Goal: Task Accomplishment & Management: Use online tool/utility

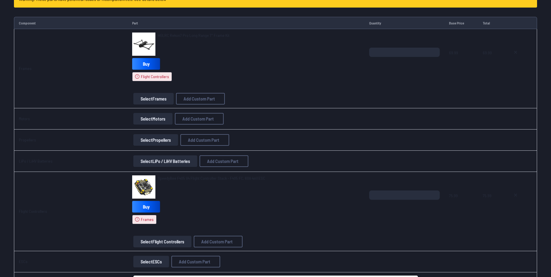
scroll to position [91, 0]
click at [514, 52] on icon at bounding box center [515, 52] width 5 height 5
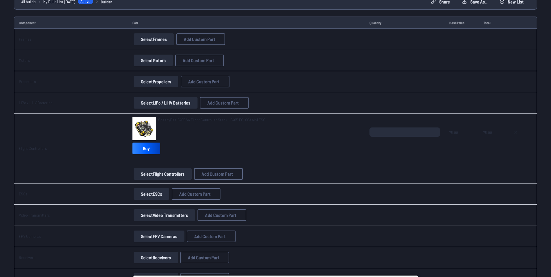
click at [151, 41] on button "Select Frames" at bounding box center [154, 39] width 40 height 12
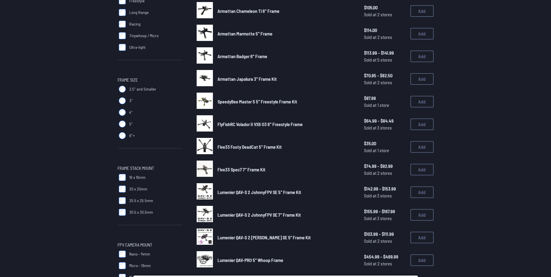
scroll to position [116, 0]
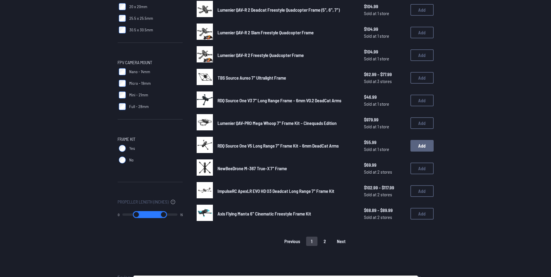
scroll to position [298, 0]
click at [419, 150] on button "Add" at bounding box center [421, 147] width 23 height 12
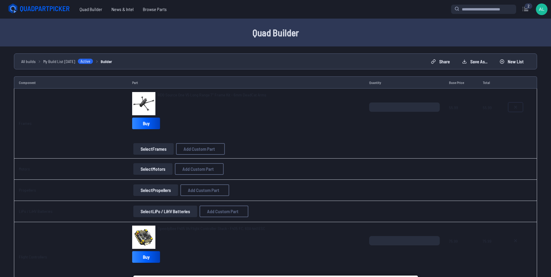
click at [514, 109] on icon at bounding box center [515, 107] width 5 height 5
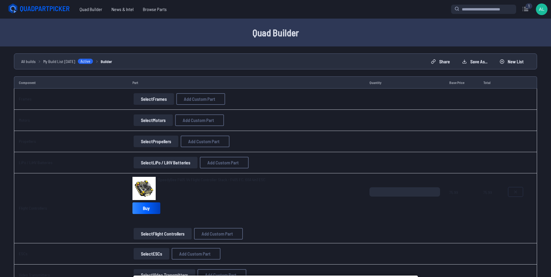
click at [513, 193] on icon at bounding box center [515, 192] width 5 height 5
type textarea "**********"
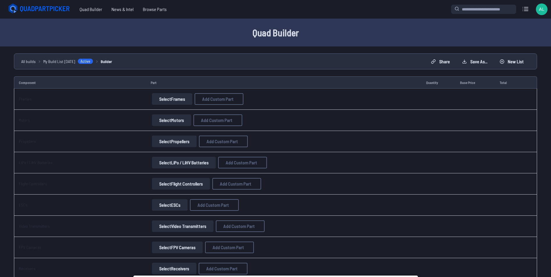
click at [184, 186] on button "Select Flight Controllers" at bounding box center [181, 184] width 58 height 12
click at [177, 179] on button "Select Flight Controllers" at bounding box center [181, 184] width 58 height 12
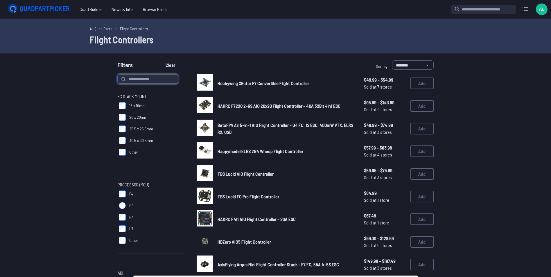
click at [153, 77] on input at bounding box center [148, 78] width 60 height 9
click at [145, 78] on input at bounding box center [148, 78] width 60 height 9
type input "***"
click at [161, 60] on button "Clear" at bounding box center [170, 64] width 19 height 9
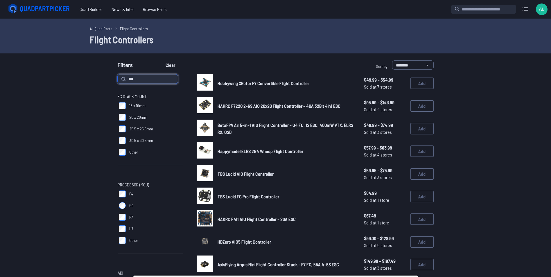
type input "***"
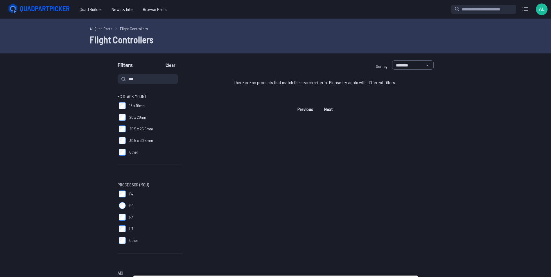
click at [98, 30] on link "All Quad Parts" at bounding box center [101, 29] width 23 height 6
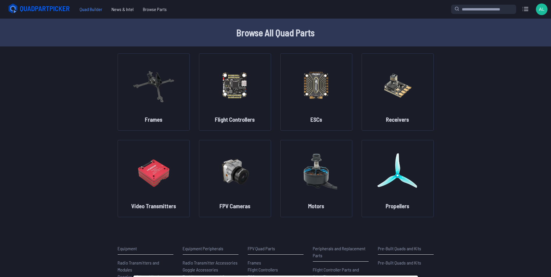
click at [98, 8] on span "Quad Builder" at bounding box center [91, 9] width 32 height 12
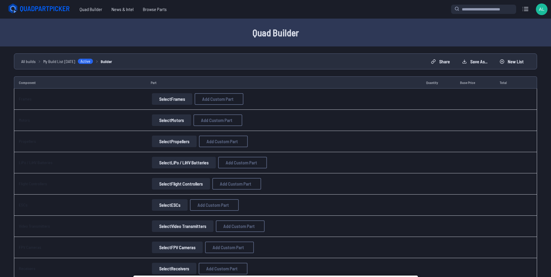
click at [181, 100] on button "Select Frames" at bounding box center [172, 99] width 40 height 12
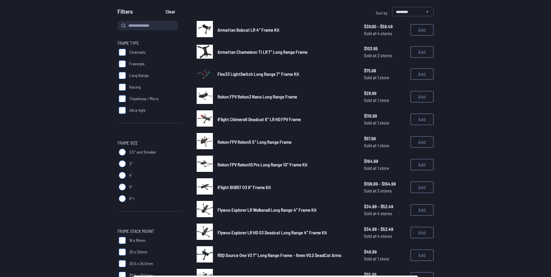
scroll to position [57, 0]
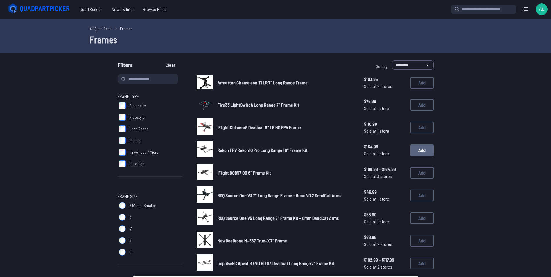
click at [418, 147] on button "Add" at bounding box center [421, 150] width 23 height 12
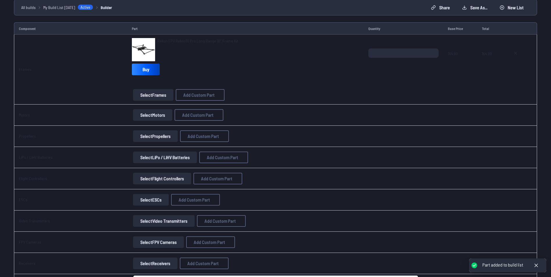
scroll to position [54, 0]
click at [165, 174] on button "Select Flight Controllers" at bounding box center [162, 178] width 58 height 12
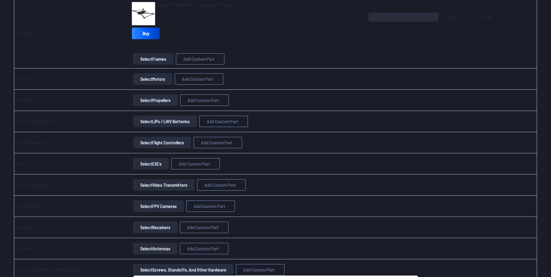
scroll to position [92, 0]
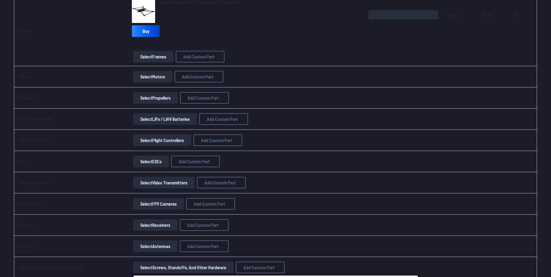
click at [162, 159] on button "Select ESCs" at bounding box center [151, 162] width 36 height 12
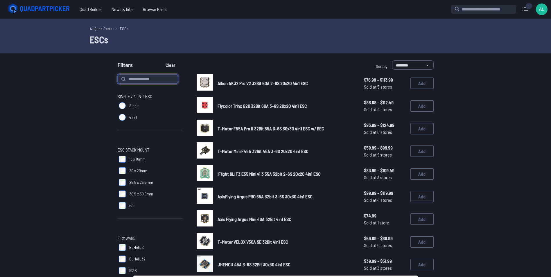
click at [148, 82] on input at bounding box center [148, 78] width 60 height 9
type input "***"
click at [161, 60] on button "Clear" at bounding box center [170, 64] width 19 height 9
type input "***"
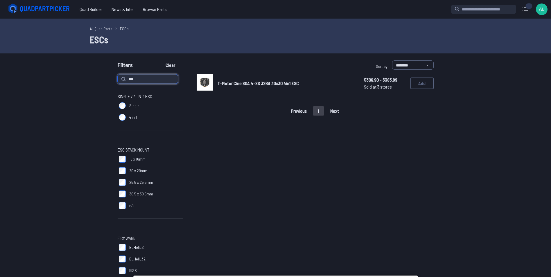
drag, startPoint x: 147, startPoint y: 79, endPoint x: 112, endPoint y: 78, distance: 35.1
type input "****"
click at [161, 60] on button "Clear" at bounding box center [170, 64] width 19 height 9
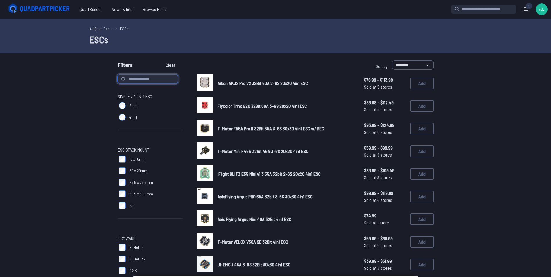
click at [145, 77] on input at bounding box center [148, 78] width 60 height 9
type input "****"
click at [161, 60] on button "Clear" at bounding box center [170, 64] width 19 height 9
type input "****"
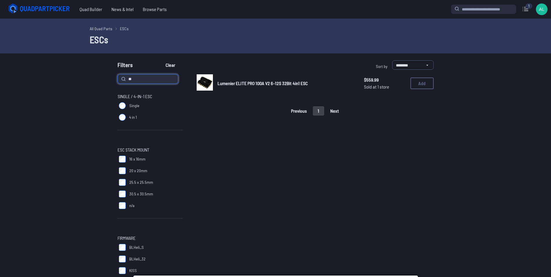
type input "*"
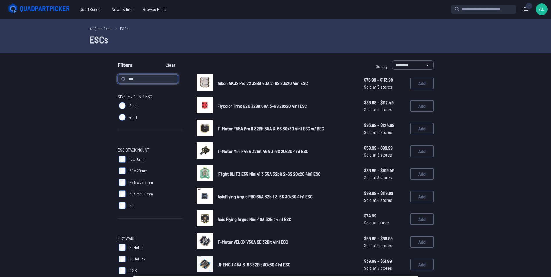
type input "***"
click at [161, 60] on button "Clear" at bounding box center [170, 64] width 19 height 9
type input "***"
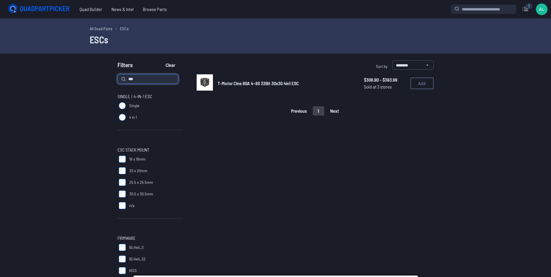
drag, startPoint x: 145, startPoint y: 81, endPoint x: 111, endPoint y: 70, distance: 35.5
click at [161, 60] on button "Clear" at bounding box center [170, 64] width 19 height 9
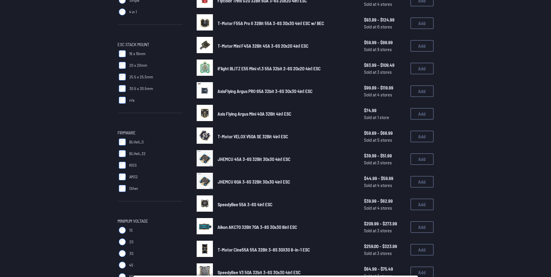
scroll to position [136, 0]
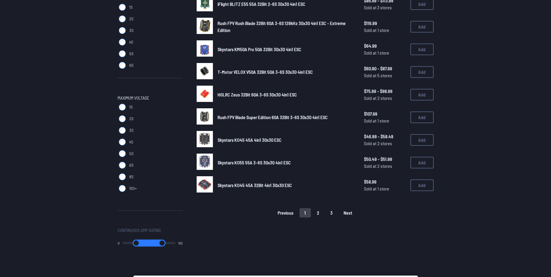
scroll to position [329, 0]
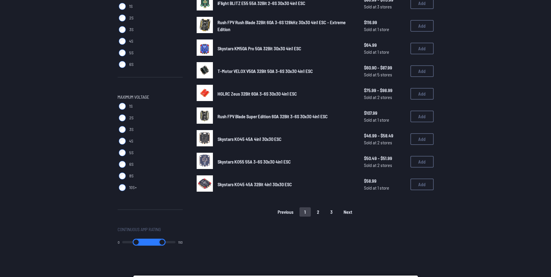
click at [122, 171] on label "8S" at bounding box center [150, 176] width 65 height 12
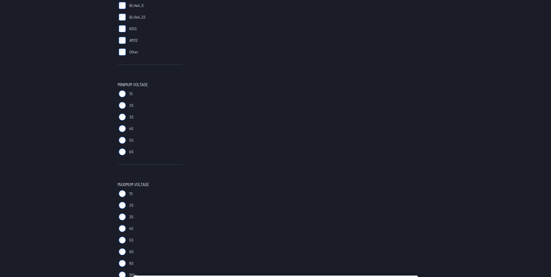
scroll to position [253, 0]
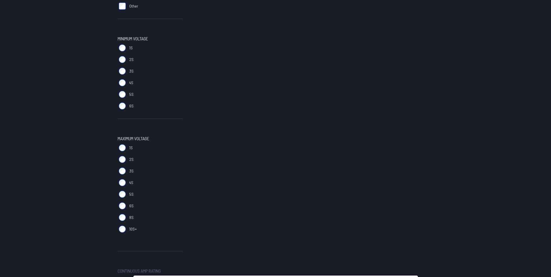
scroll to position [288, 0]
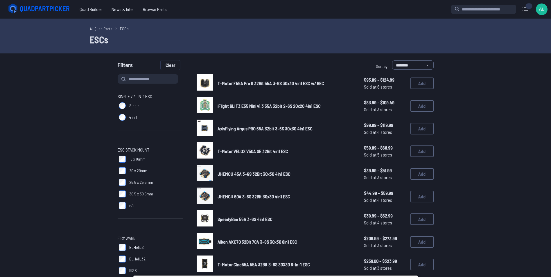
click at [166, 64] on button "Clear" at bounding box center [170, 64] width 19 height 9
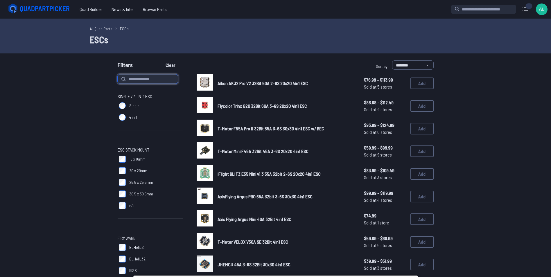
click at [149, 78] on input at bounding box center [148, 78] width 60 height 9
type input "***"
click at [161, 60] on button "Clear" at bounding box center [170, 64] width 19 height 9
type input "***"
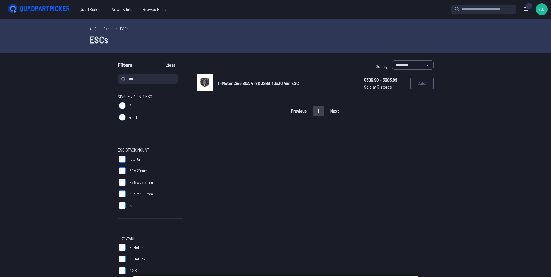
click at [253, 84] on span "T-Motor Cine 80A 4-8S 32Bit 30x30 4in1 ESC" at bounding box center [257, 83] width 81 height 6
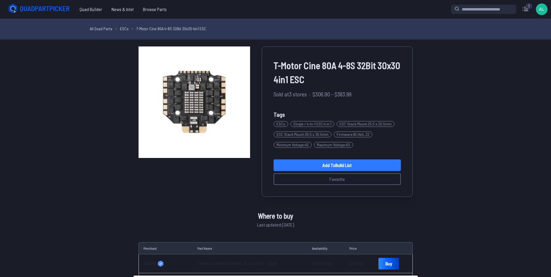
click at [370, 161] on link "Add to Build List" at bounding box center [336, 165] width 127 height 12
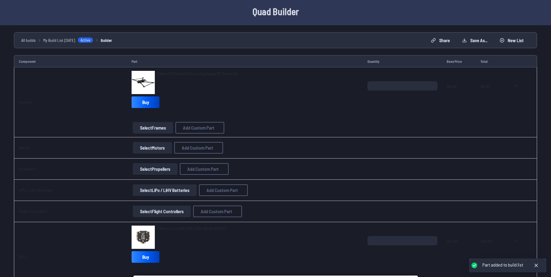
scroll to position [21, 0]
click at [163, 207] on button "Select Flight Controllers" at bounding box center [162, 211] width 58 height 12
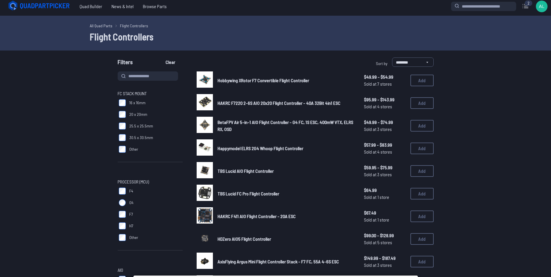
click at [125, 122] on label "25.5 x 25.5mm" at bounding box center [150, 126] width 65 height 12
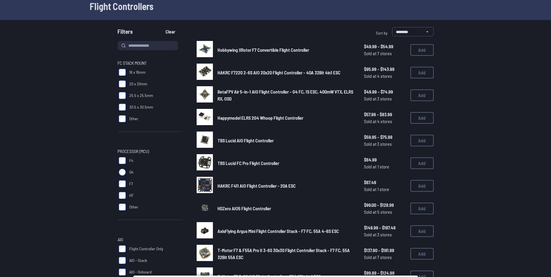
scroll to position [38, 0]
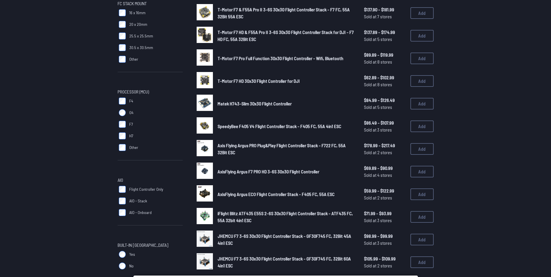
scroll to position [95, 0]
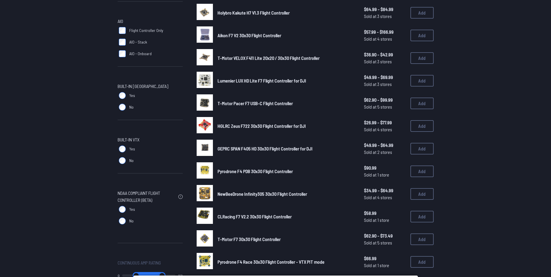
scroll to position [253, 0]
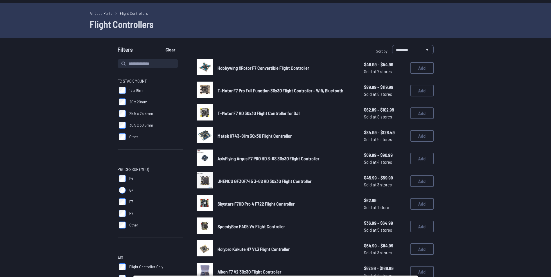
scroll to position [15, 0]
click at [254, 68] on span "Hobbywing XRotor F7 Convertible Flight Controller" at bounding box center [262, 68] width 91 height 6
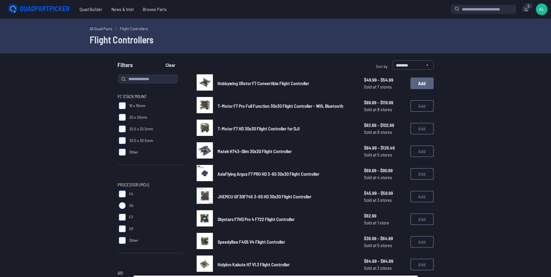
click at [420, 81] on button "Add" at bounding box center [421, 84] width 23 height 12
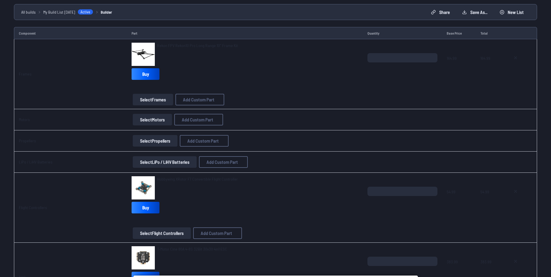
scroll to position [51, 0]
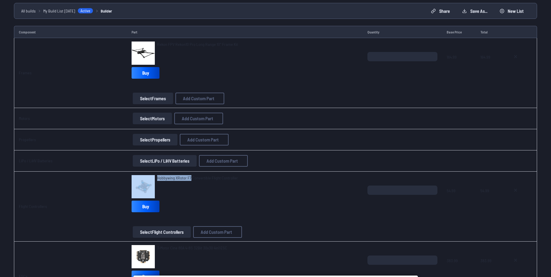
drag, startPoint x: 153, startPoint y: 177, endPoint x: 188, endPoint y: 178, distance: 35.1
click at [188, 178] on div "Hobbywing XRotor F7 Convertible Flight Controller" at bounding box center [245, 186] width 226 height 23
copy div "Hobbywing XRotor F7"
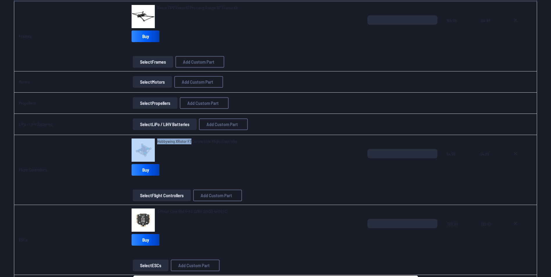
scroll to position [87, 0]
click at [9, 147] on div "Component Part Quantity Base Price Total Frames Rekon FPV Rekon10 Pro Long Rang…" at bounding box center [275, 234] width 551 height 488
click at [53, 163] on td "Flight Controllers" at bounding box center [70, 170] width 113 height 70
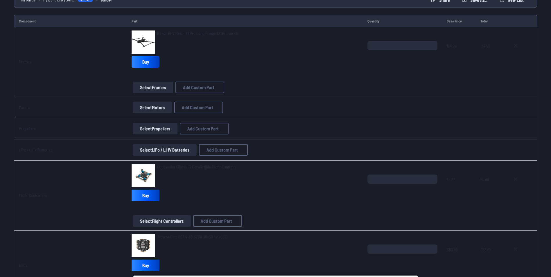
scroll to position [60, 0]
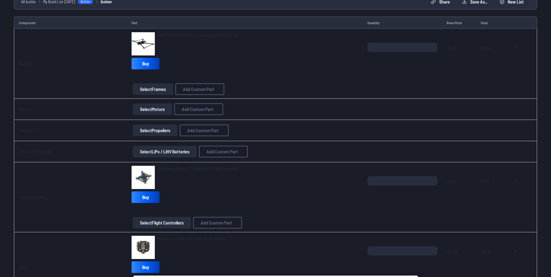
click at [145, 112] on button "Select Motors" at bounding box center [152, 109] width 39 height 12
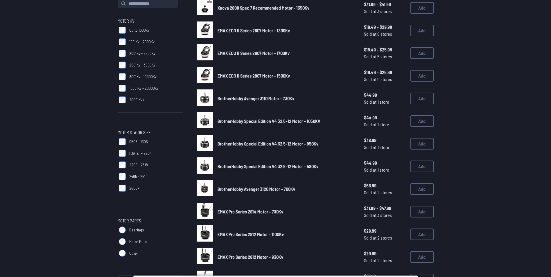
scroll to position [40, 0]
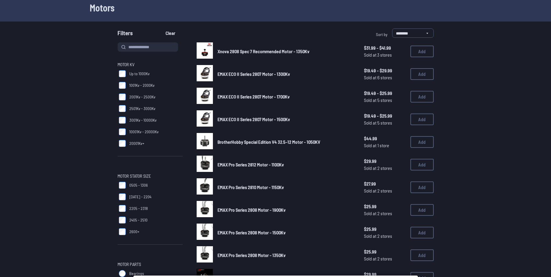
scroll to position [42, 0]
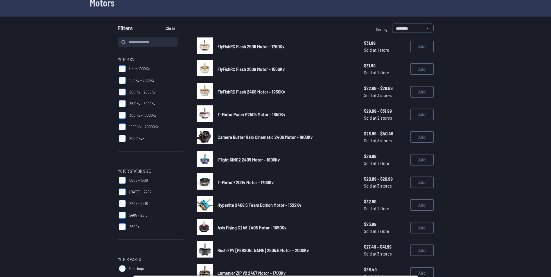
scroll to position [37, 0]
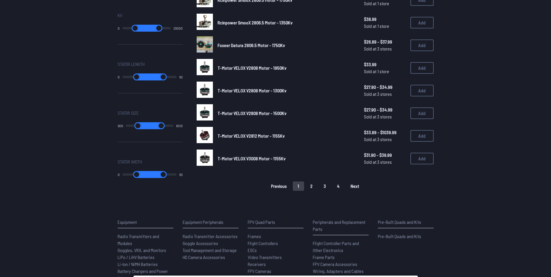
scroll to position [362, 0]
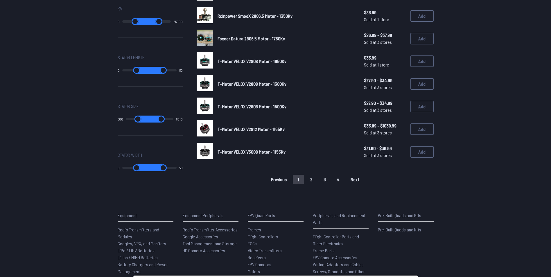
click at [353, 180] on span "Next" at bounding box center [354, 179] width 9 height 5
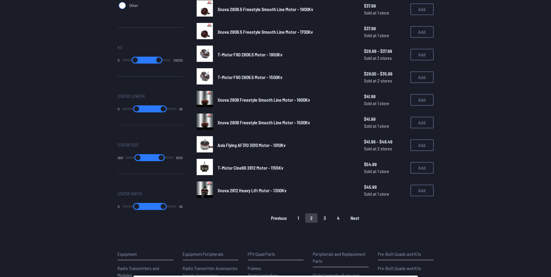
scroll to position [325, 0]
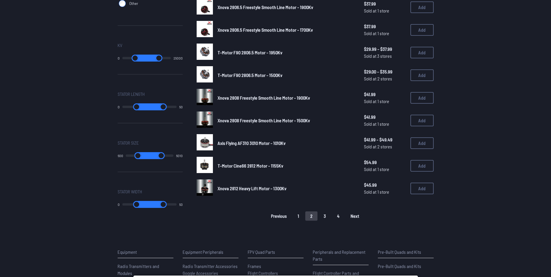
click at [350, 217] on span "Next" at bounding box center [354, 216] width 9 height 5
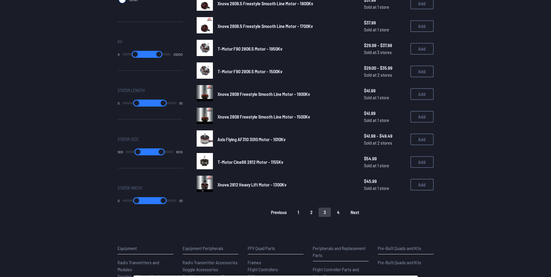
scroll to position [342, 0]
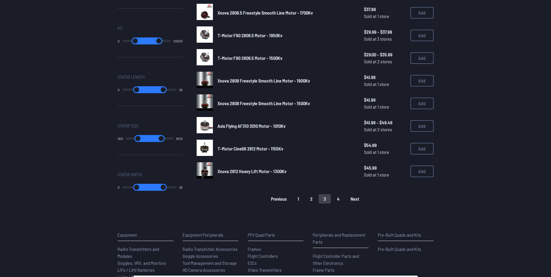
click at [355, 201] on span "Next" at bounding box center [354, 199] width 9 height 5
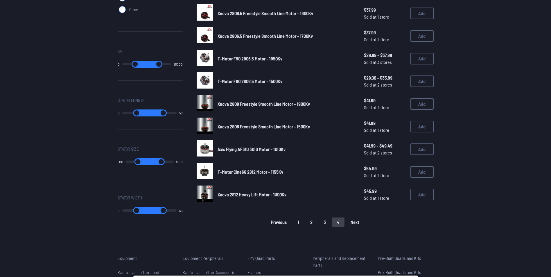
scroll to position [319, 0]
click at [301, 220] on button "1" at bounding box center [298, 221] width 11 height 9
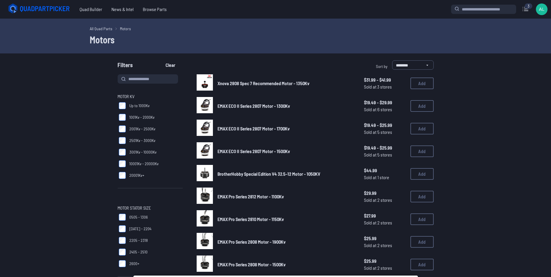
click at [232, 82] on span "Xnova 2808 Spec 7 Recommended Motor - 1350Kv" at bounding box center [263, 83] width 92 height 6
click at [257, 84] on span "Xnova 2808 Spec 7 Recommended Motor - 1350Kv" at bounding box center [263, 83] width 92 height 6
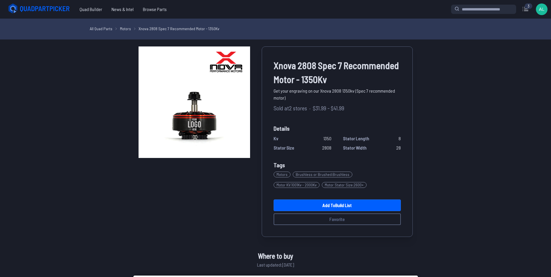
click at [124, 29] on link "Motors" at bounding box center [125, 29] width 11 height 6
click at [123, 29] on link "Motors" at bounding box center [125, 29] width 11 height 6
drag, startPoint x: 126, startPoint y: 28, endPoint x: 105, endPoint y: 60, distance: 38.6
click at [331, 206] on link "Add to Build List" at bounding box center [336, 205] width 127 height 12
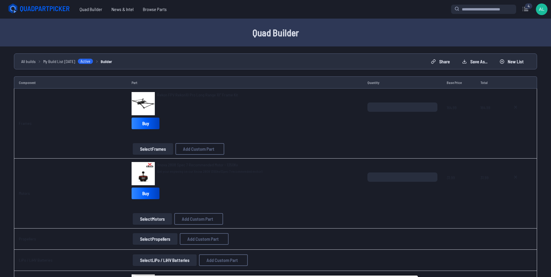
click at [157, 219] on button "Select Motors" at bounding box center [152, 219] width 39 height 12
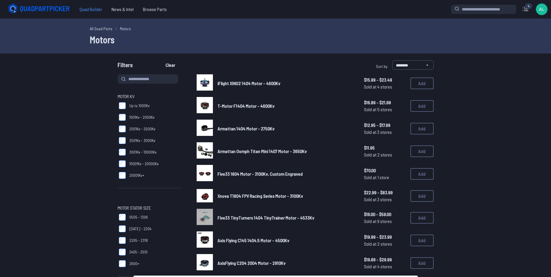
click at [84, 12] on span "Quad Builder" at bounding box center [91, 9] width 32 height 12
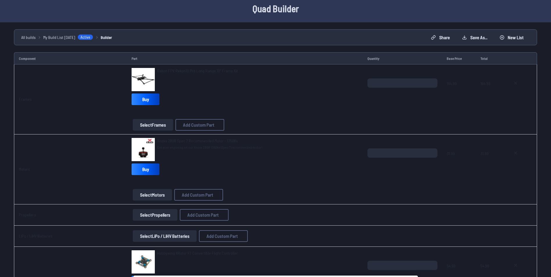
scroll to position [26, 0]
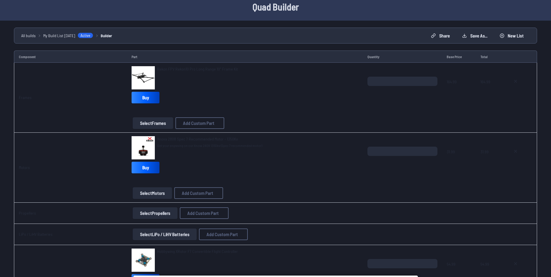
click at [148, 193] on button "Select Motors" at bounding box center [152, 193] width 39 height 12
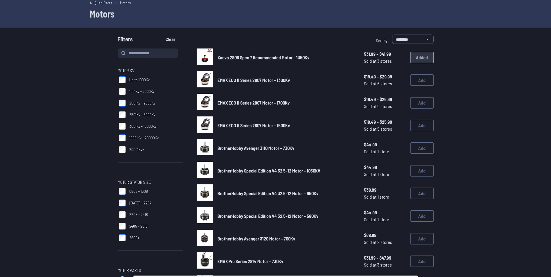
scroll to position [7, 0]
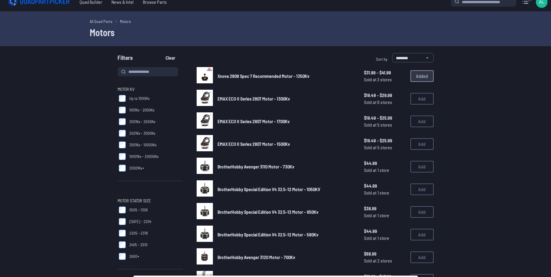
click at [126, 247] on label "2405 - 2510" at bounding box center [150, 245] width 65 height 12
click at [153, 71] on input at bounding box center [148, 71] width 60 height 9
type input "*******"
click at [161, 53] on button "Clear" at bounding box center [170, 57] width 19 height 9
type input "*******"
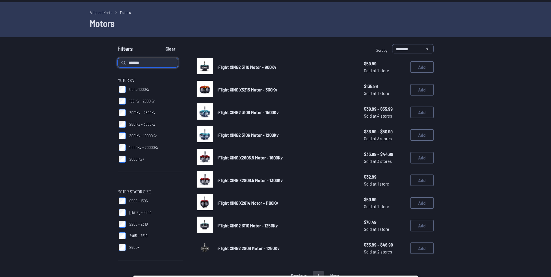
scroll to position [19, 0]
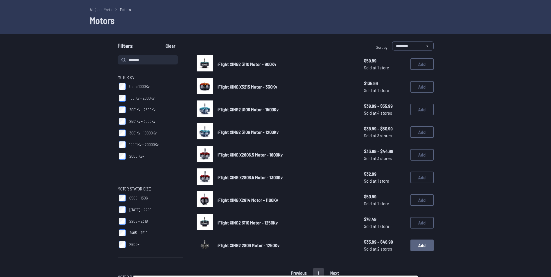
click at [420, 246] on button "Add" at bounding box center [421, 246] width 23 height 12
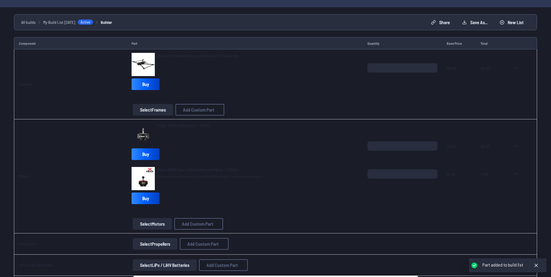
scroll to position [40, 0]
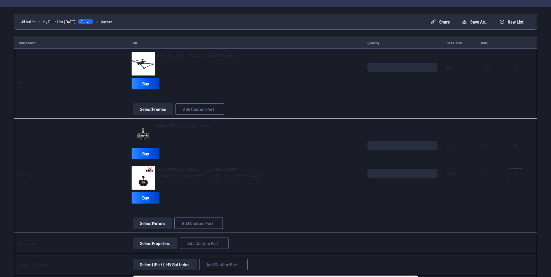
click at [520, 174] on button at bounding box center [515, 173] width 15 height 9
type textarea "**********"
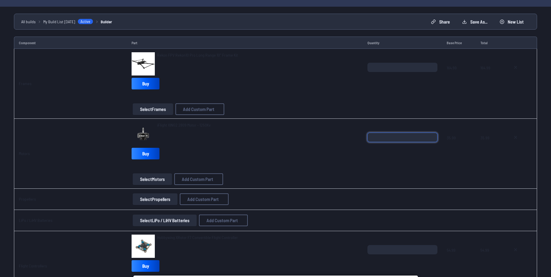
click at [432, 135] on input "*" at bounding box center [402, 137] width 70 height 9
type input "*"
click at [432, 135] on input "*" at bounding box center [402, 137] width 70 height 9
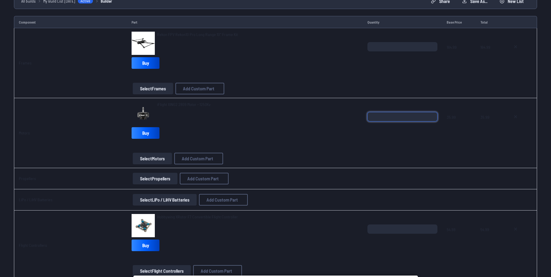
scroll to position [61, 0]
click at [404, 162] on td "*" at bounding box center [402, 133] width 79 height 70
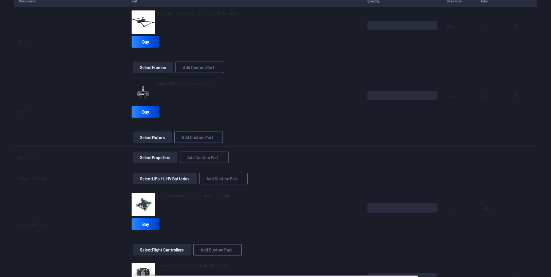
scroll to position [86, 0]
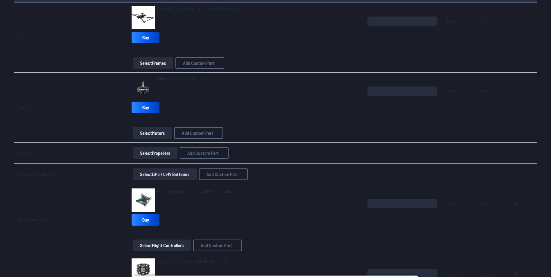
click at [156, 154] on button "Select Propellers" at bounding box center [155, 153] width 45 height 12
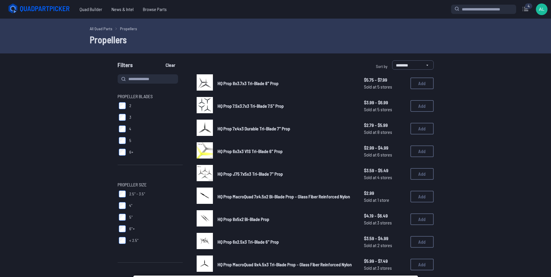
click at [145, 88] on div "Propeller Blades 2 3 4 5 6+ Propeller Size 2.5" - 3.5" 4" 5" 6"+ < 2.5" Propell…" at bounding box center [150, 237] width 65 height 327
click at [143, 82] on input at bounding box center [148, 78] width 60 height 9
type input "***"
click at [161, 60] on button "Clear" at bounding box center [170, 64] width 19 height 9
type input "***"
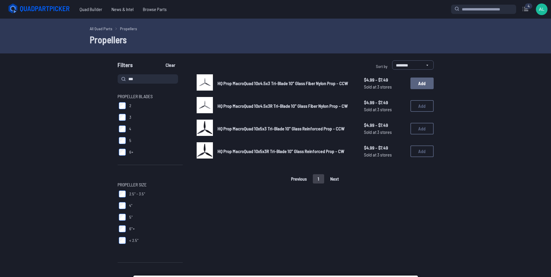
click at [417, 84] on button "Add" at bounding box center [421, 84] width 23 height 12
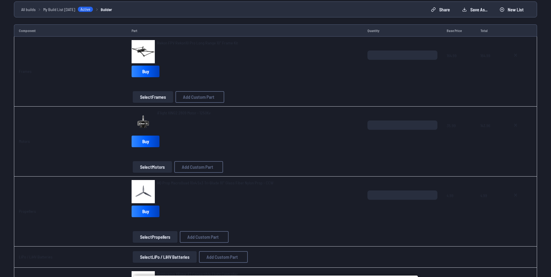
scroll to position [56, 0]
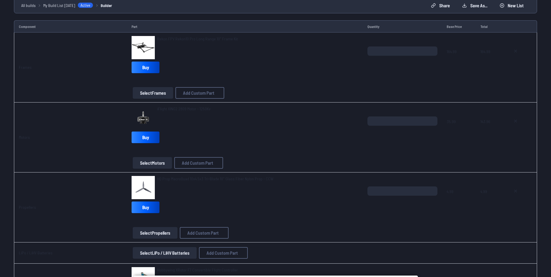
click at [150, 232] on button "Select Propellers" at bounding box center [155, 233] width 45 height 12
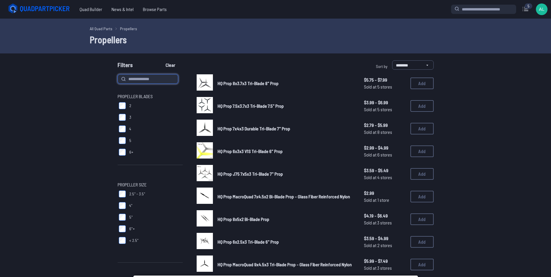
click at [137, 78] on input at bounding box center [148, 78] width 60 height 9
type input "***"
click at [161, 60] on button "Clear" at bounding box center [170, 64] width 19 height 9
type input "***"
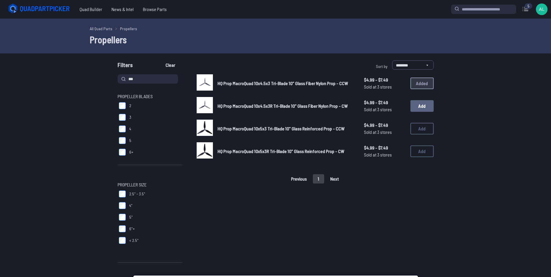
click at [416, 107] on button "Add" at bounding box center [421, 106] width 23 height 12
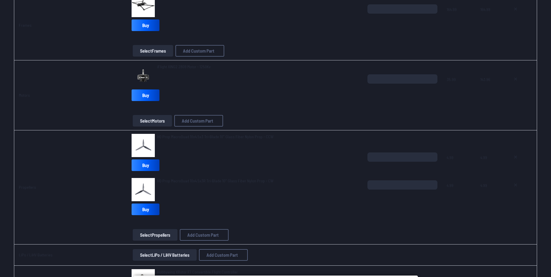
scroll to position [98, 0]
type input "*"
click at [432, 155] on input "*" at bounding box center [402, 156] width 70 height 9
type input "*"
click at [431, 181] on input "*" at bounding box center [402, 184] width 70 height 9
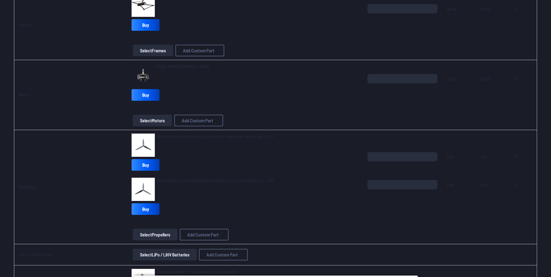
click at [434, 207] on div "*" at bounding box center [402, 194] width 70 height 28
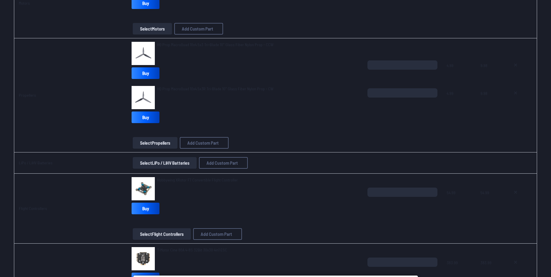
scroll to position [192, 0]
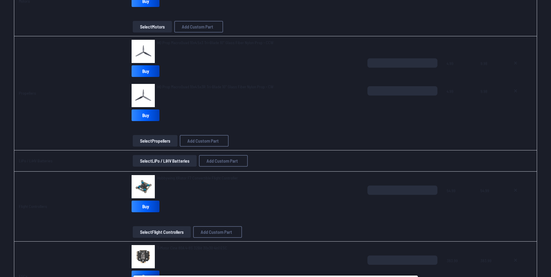
click at [173, 158] on button "Select LiPo / LiHV Batteries" at bounding box center [165, 161] width 64 height 12
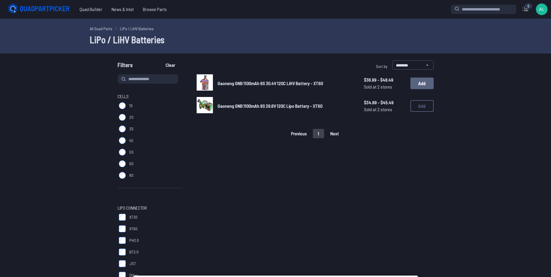
click at [418, 84] on button "Add" at bounding box center [421, 84] width 23 height 12
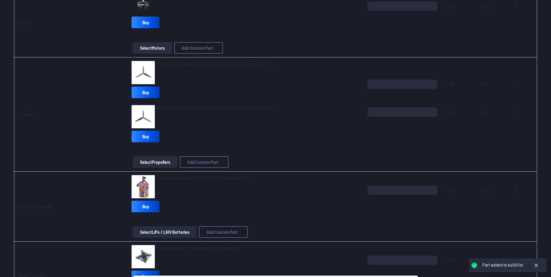
scroll to position [171, 0]
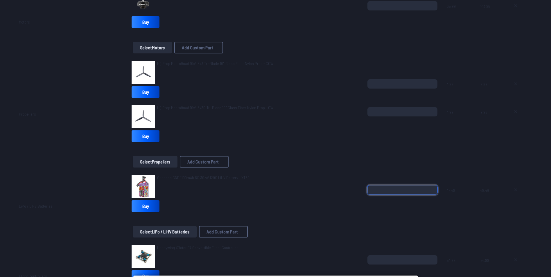
type input "*"
click at [432, 188] on input "*" at bounding box center [402, 189] width 70 height 9
click at [353, 240] on td "Gaoneng GNB 1100mAh 8S 30.4V 120C LiHV Battery - XT60 Buy Select LiPo / LiHV Ba…" at bounding box center [244, 206] width 235 height 70
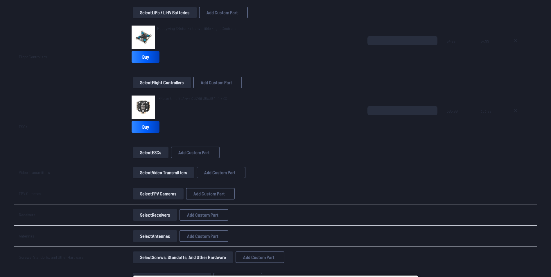
scroll to position [398, 0]
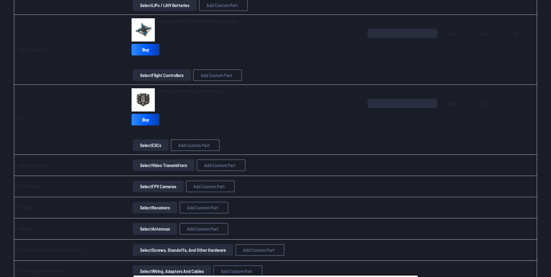
click at [168, 166] on button "Select Video Transmitters" at bounding box center [164, 165] width 62 height 12
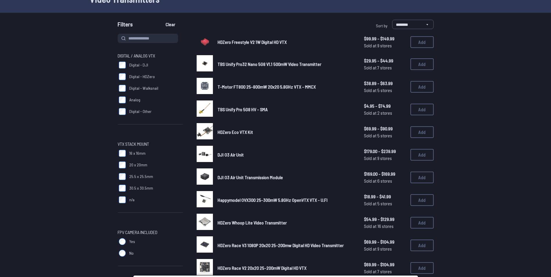
scroll to position [37, 0]
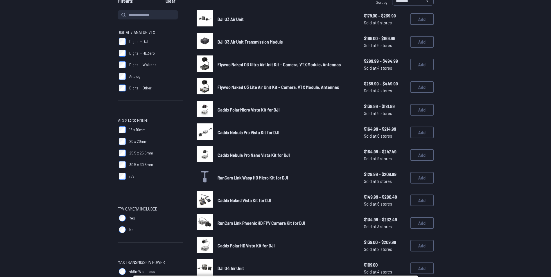
scroll to position [51, 0]
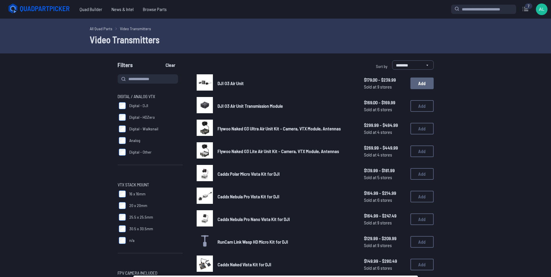
click at [419, 80] on button "Add" at bounding box center [421, 84] width 23 height 12
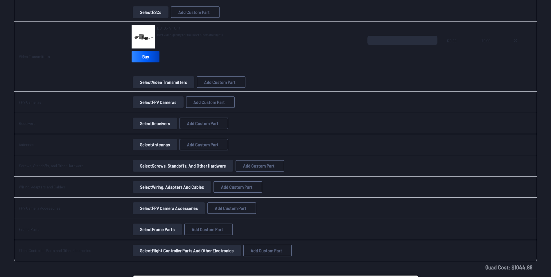
scroll to position [531, 0]
click at [145, 120] on button "Select Receivers" at bounding box center [155, 123] width 44 height 12
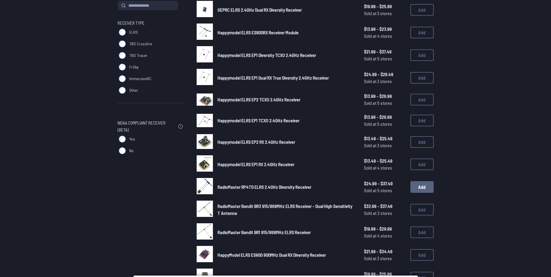
scroll to position [71, 0]
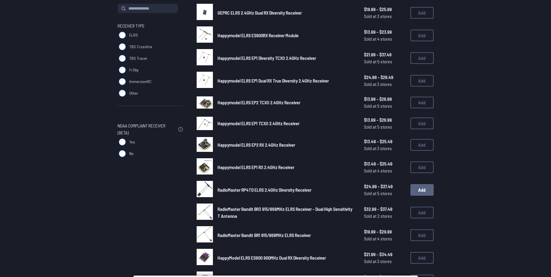
click at [425, 189] on button "Add" at bounding box center [421, 190] width 23 height 12
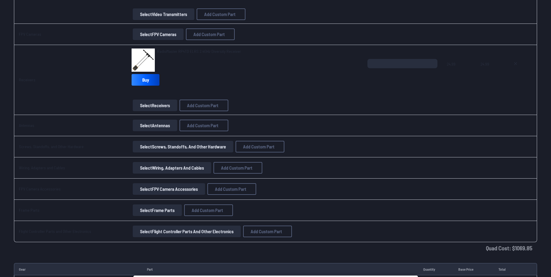
scroll to position [600, 0]
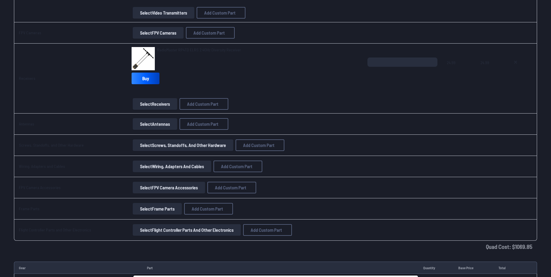
click at [216, 231] on button "Select Flight Controller Parts and Other Electronics" at bounding box center [187, 230] width 108 height 12
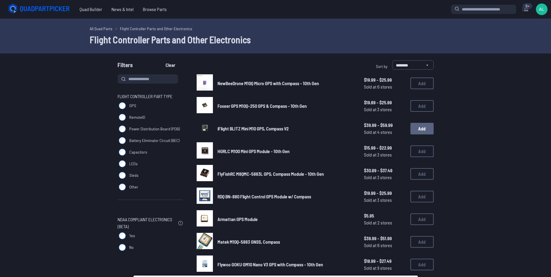
click at [426, 131] on button "Add" at bounding box center [421, 129] width 23 height 12
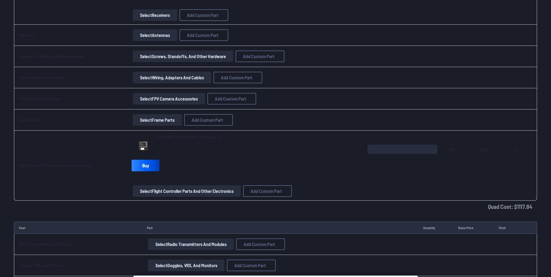
scroll to position [692, 0]
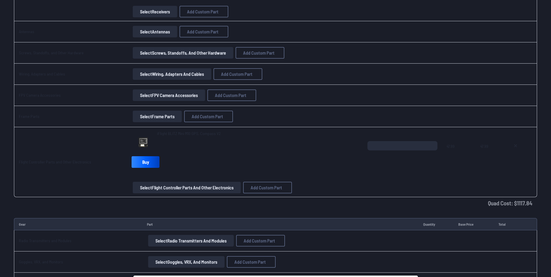
click at [202, 188] on button "Select Flight Controller Parts and Other Electronics" at bounding box center [187, 188] width 108 height 12
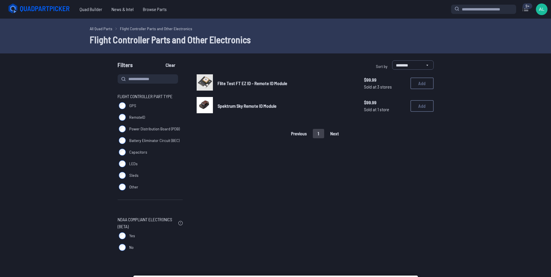
click at [233, 83] on span "Flite Test FT EZ ID - Remote ID Module" at bounding box center [252, 83] width 70 height 6
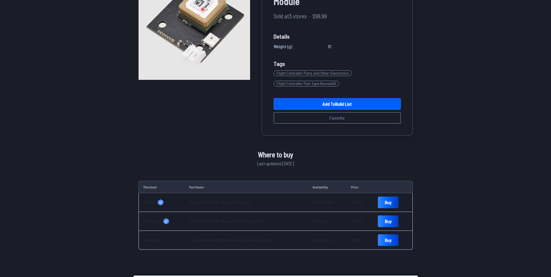
scroll to position [78, 0]
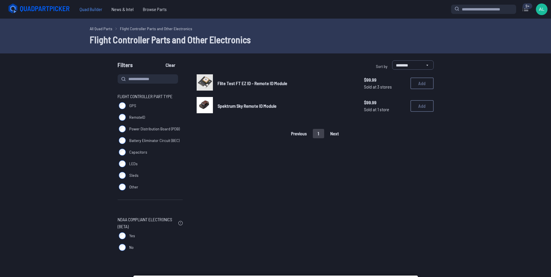
click at [91, 10] on span "Quad Builder" at bounding box center [91, 9] width 32 height 12
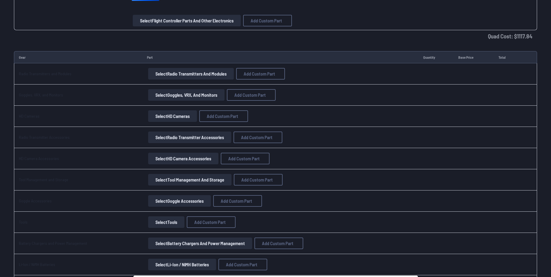
scroll to position [860, 0]
click at [169, 116] on button "Select HD Cameras" at bounding box center [172, 116] width 49 height 12
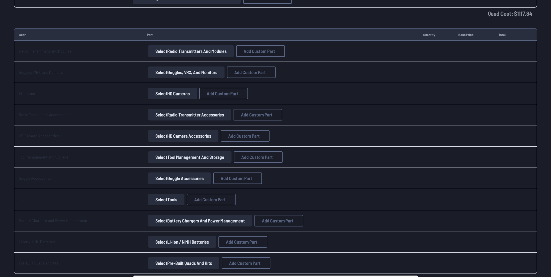
scroll to position [885, 0]
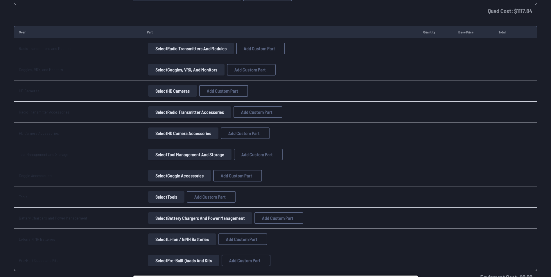
click at [169, 174] on button "Select Goggle Accessories" at bounding box center [179, 176] width 63 height 12
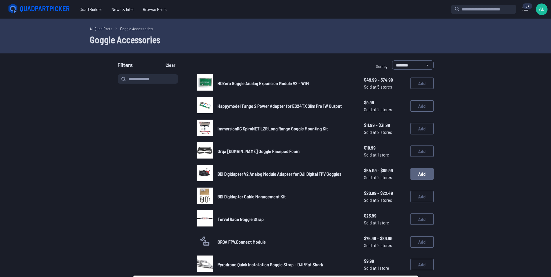
click at [422, 170] on button "Add" at bounding box center [421, 174] width 23 height 12
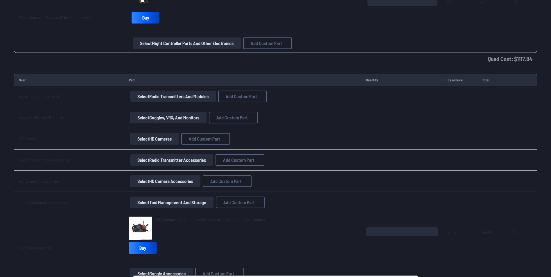
scroll to position [837, 0]
click at [144, 115] on button "Select Goggles, VRX, and Monitors" at bounding box center [168, 117] width 76 height 12
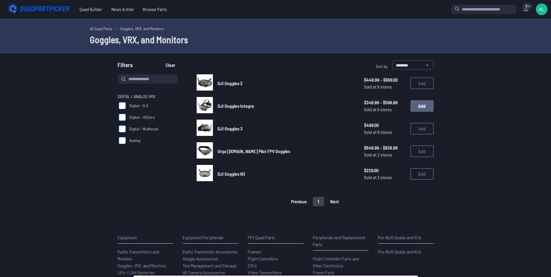
click at [416, 108] on button "Add" at bounding box center [421, 106] width 23 height 12
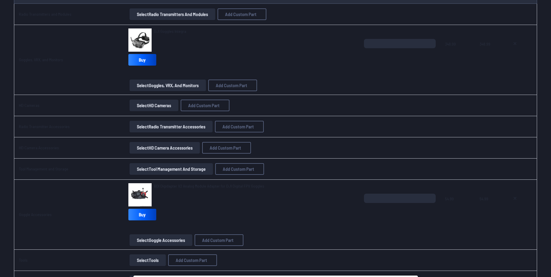
scroll to position [928, 0]
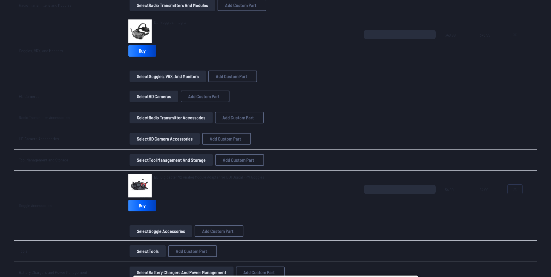
click at [514, 190] on icon at bounding box center [515, 189] width 2 height 2
type textarea "**********"
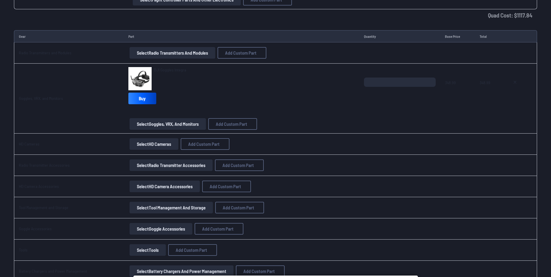
scroll to position [879, 0]
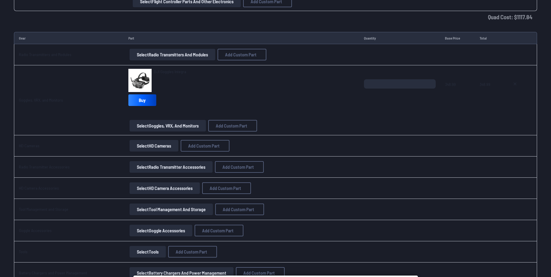
click at [188, 57] on button "Select Radio Transmitters and Modules" at bounding box center [172, 55] width 86 height 12
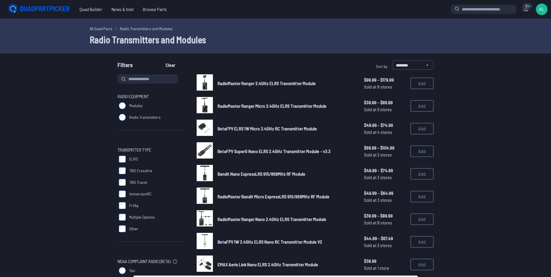
click at [150, 84] on div "Radio Equipment Modules Radio Transmitters Transmitter Type ELRS TBS Crossfire …" at bounding box center [150, 181] width 65 height 214
click at [150, 83] on input at bounding box center [148, 78] width 60 height 9
type input "******"
click at [161, 60] on button "Clear" at bounding box center [170, 64] width 19 height 9
type input "******"
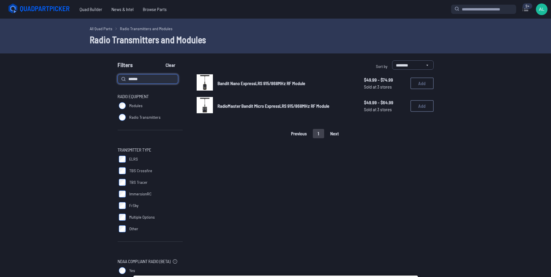
drag, startPoint x: 145, startPoint y: 79, endPoint x: 128, endPoint y: 78, distance: 16.6
click at [128, 78] on input "******" at bounding box center [148, 78] width 60 height 9
click at [169, 65] on button "Clear" at bounding box center [170, 64] width 19 height 9
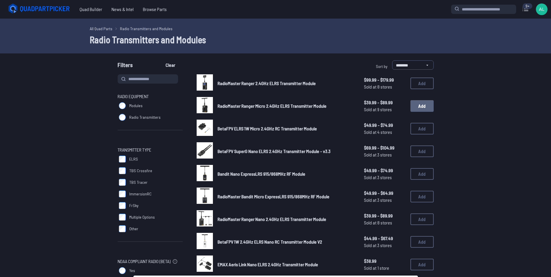
click at [416, 107] on button "Add" at bounding box center [421, 106] width 23 height 12
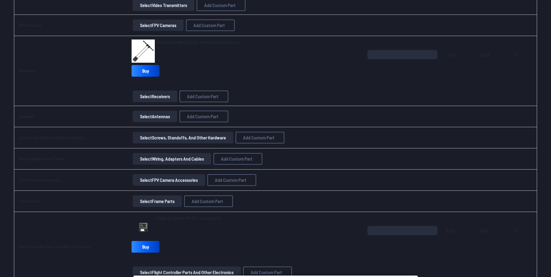
scroll to position [611, 0]
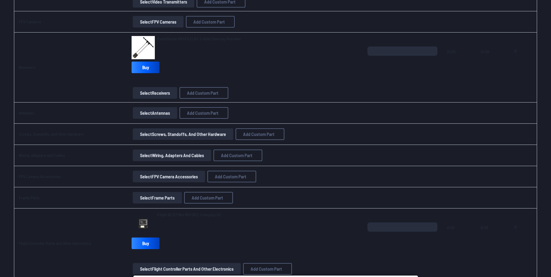
click at [153, 112] on button "Select Antennas" at bounding box center [155, 113] width 44 height 12
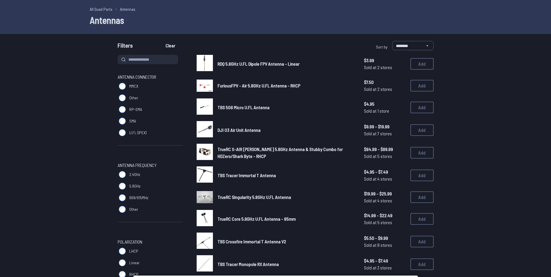
scroll to position [19, 0]
click at [122, 180] on label "2.4GHz" at bounding box center [150, 175] width 65 height 12
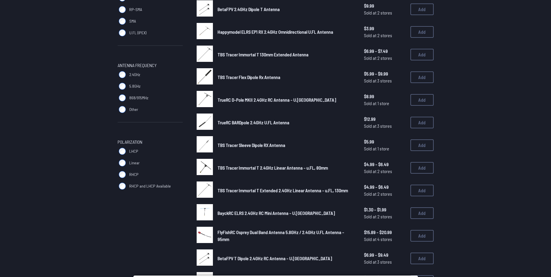
scroll to position [117, 0]
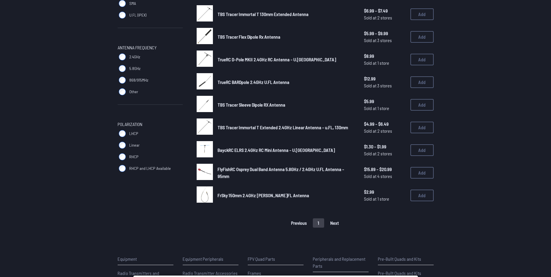
scroll to position [148, 0]
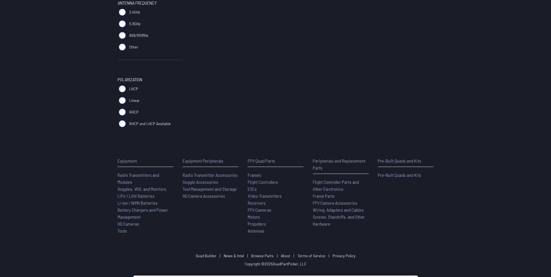
scroll to position [192, 0]
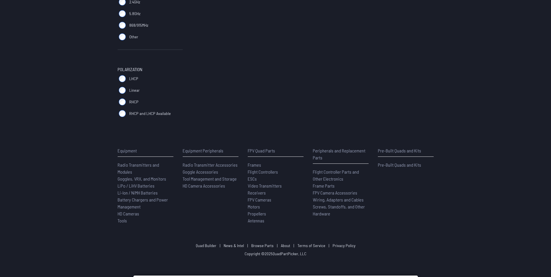
click at [118, 104] on label "RHCP" at bounding box center [150, 102] width 65 height 12
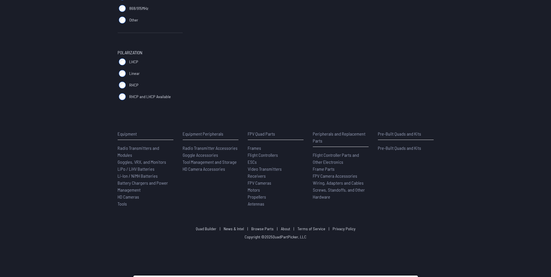
scroll to position [209, 0]
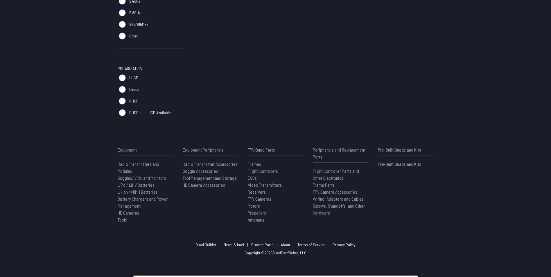
scroll to position [192, 0]
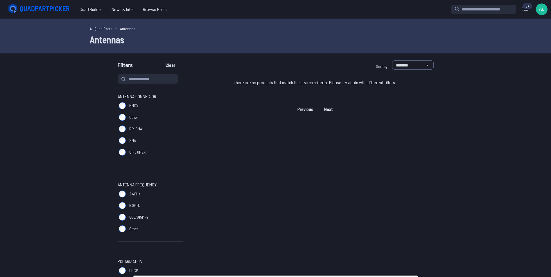
click at [90, 1] on div "Quad Builder News & Intel Browse Quad Builder News & Intel Browse Parts 9+ Curr…" at bounding box center [275, 9] width 551 height 19
click at [92, 8] on span "Quad Builder" at bounding box center [91, 9] width 32 height 12
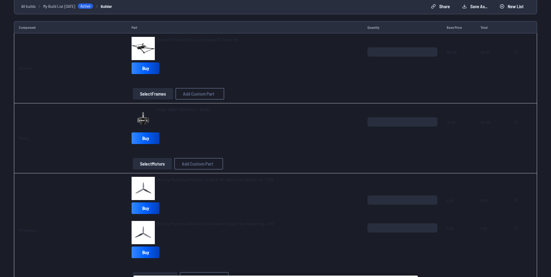
scroll to position [55, 0]
click at [155, 163] on button "Select Motors" at bounding box center [152, 164] width 39 height 12
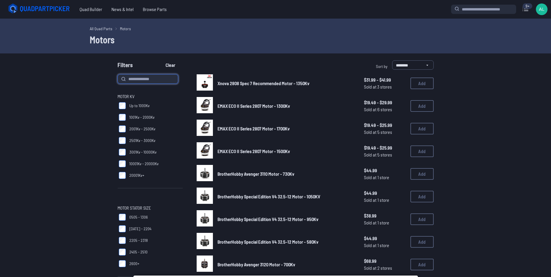
click at [137, 75] on input at bounding box center [148, 78] width 60 height 9
type input "*"
type input "*******"
click at [161, 60] on button "Clear" at bounding box center [170, 64] width 19 height 9
type input "*******"
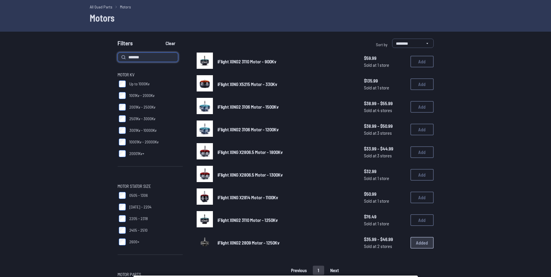
scroll to position [21, 0]
click at [242, 82] on span "iFlight XING X5215 Motor - 330Kv" at bounding box center [247, 85] width 60 height 6
click at [235, 84] on span "iFlight XING X5215 Motor - 330Kv" at bounding box center [247, 85] width 60 height 6
